Goal: Navigation & Orientation: Find specific page/section

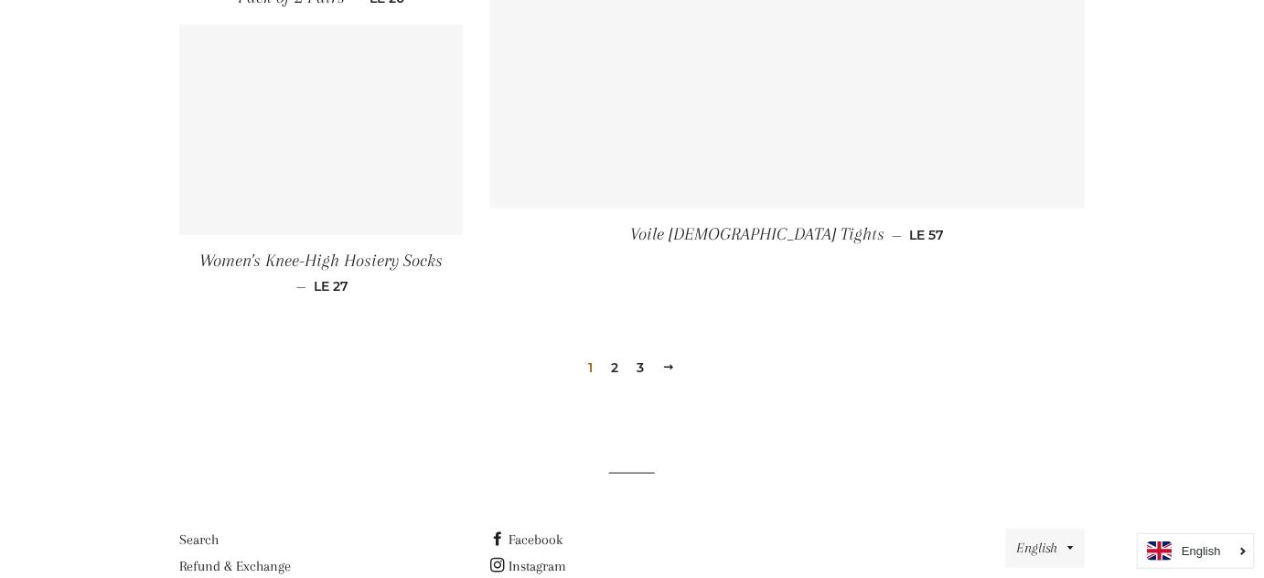
scroll to position [2834, 0]
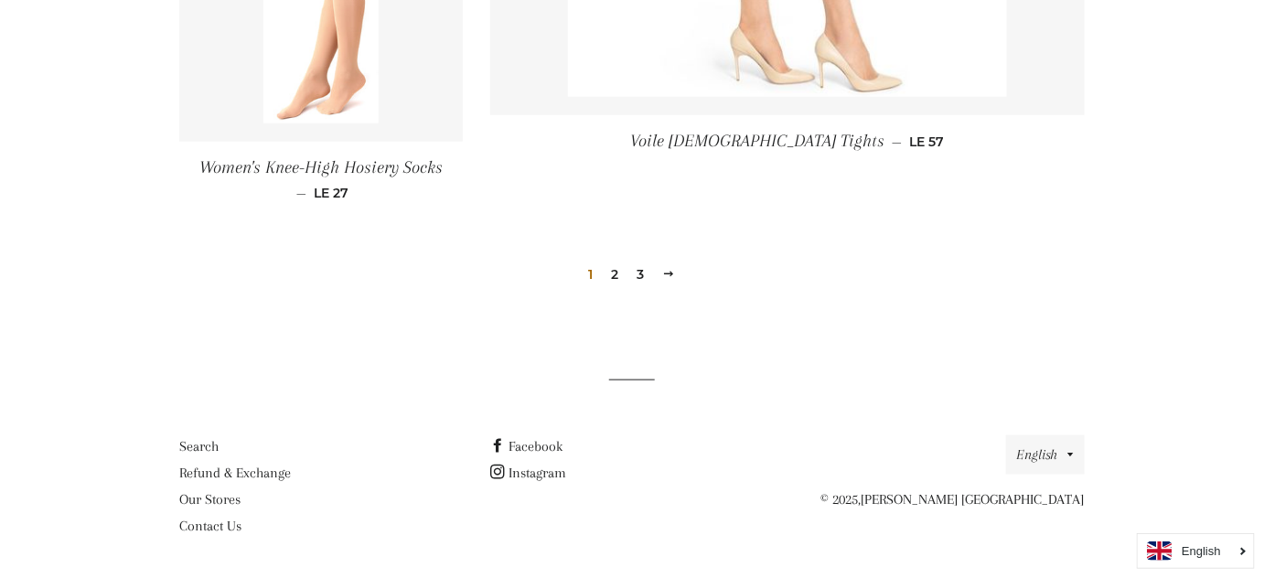
click at [612, 279] on link "2" at bounding box center [616, 274] width 22 height 27
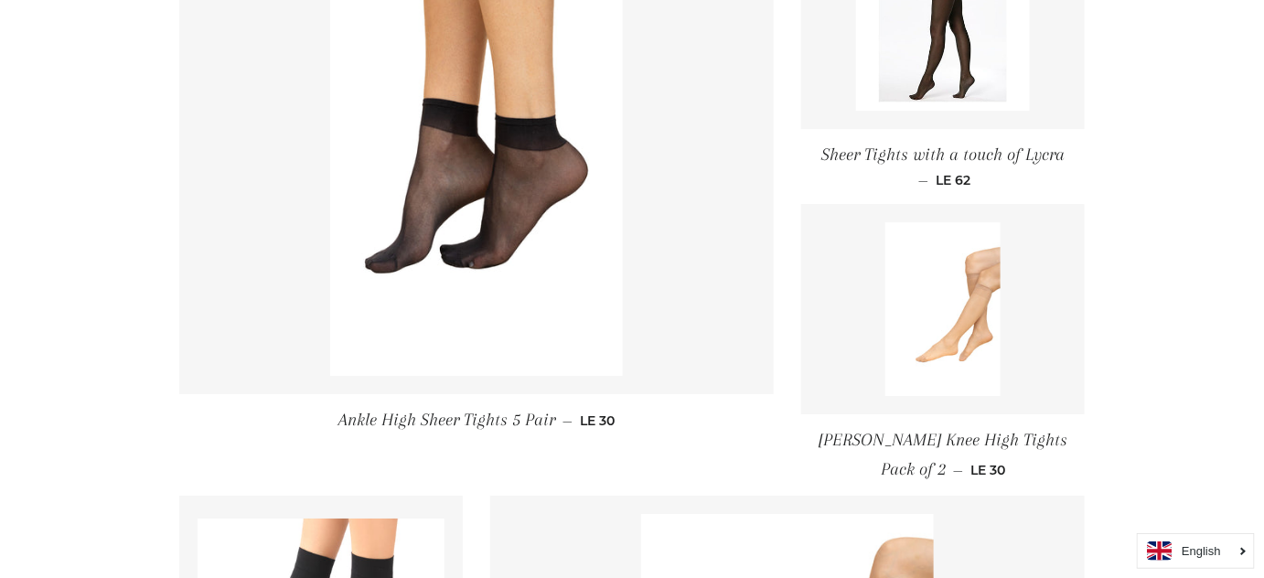
drag, startPoint x: 1276, startPoint y: 80, endPoint x: 1276, endPoint y: 402, distance: 322.1
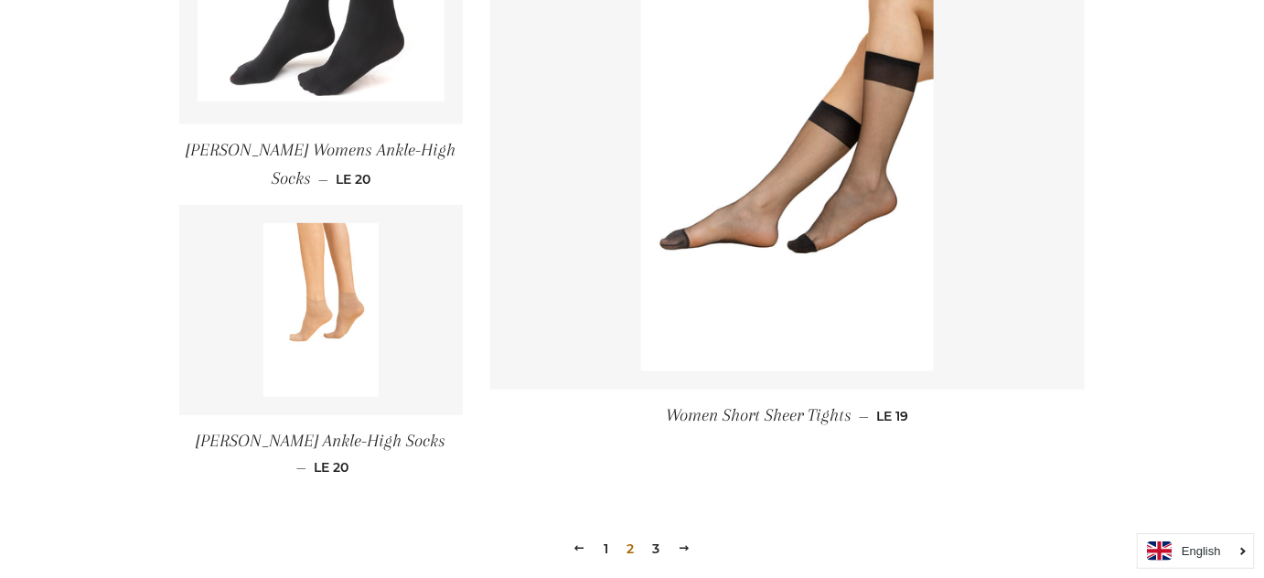
scroll to position [2741, 0]
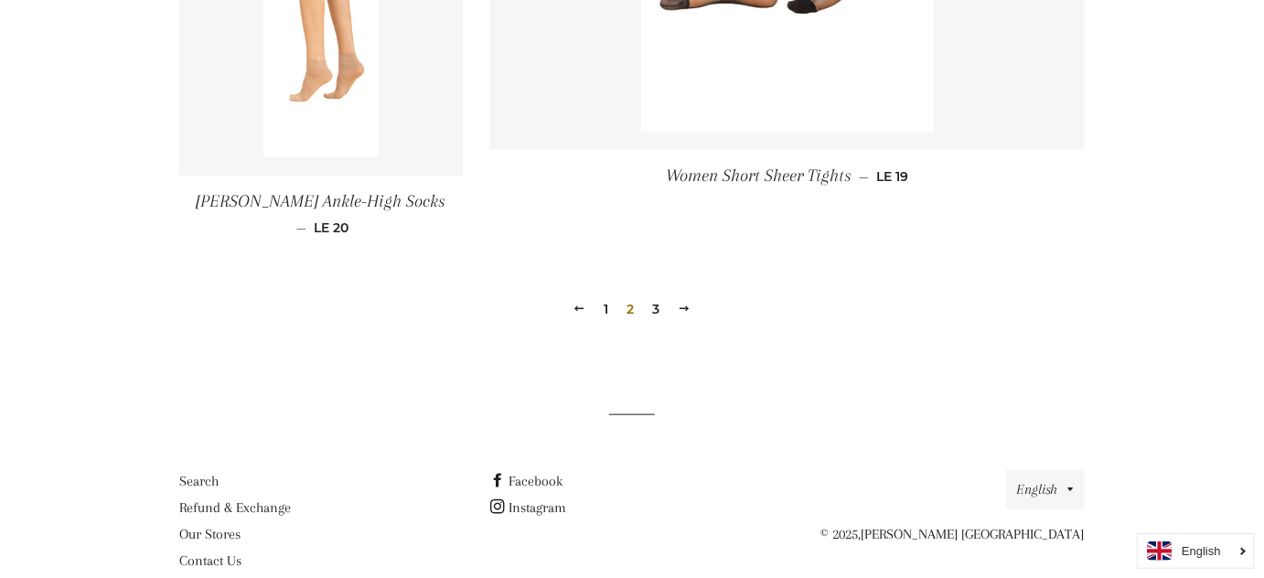
click at [653, 296] on link "3" at bounding box center [657, 309] width 22 height 27
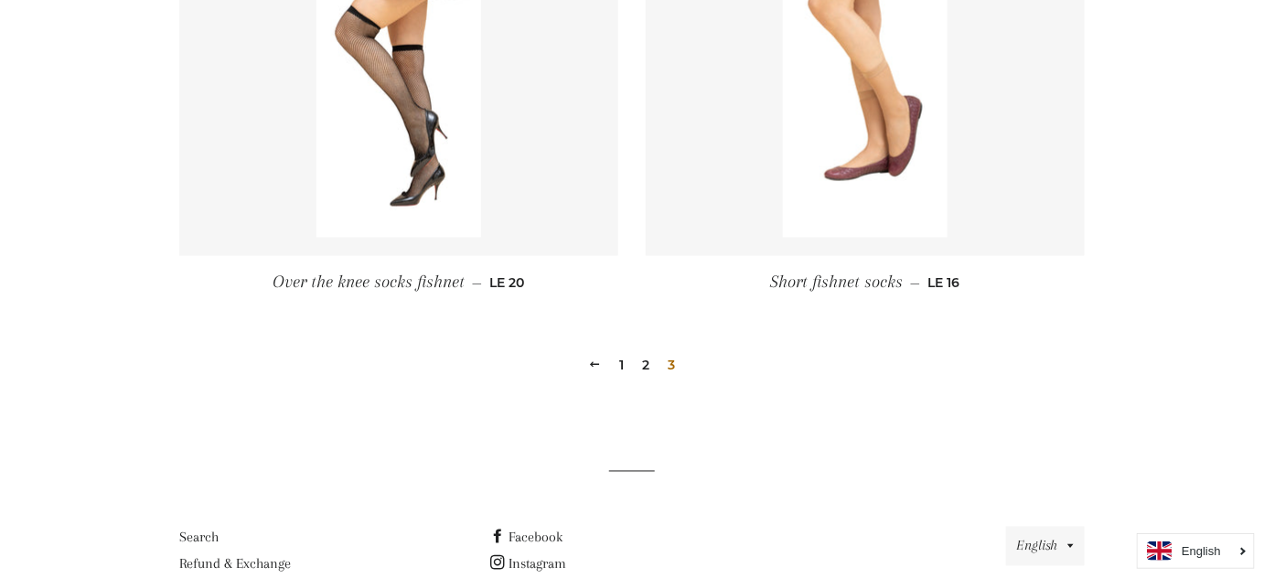
drag, startPoint x: 1276, startPoint y: 108, endPoint x: 1276, endPoint y: 403, distance: 295.5
